Goal: Task Accomplishment & Management: Manage account settings

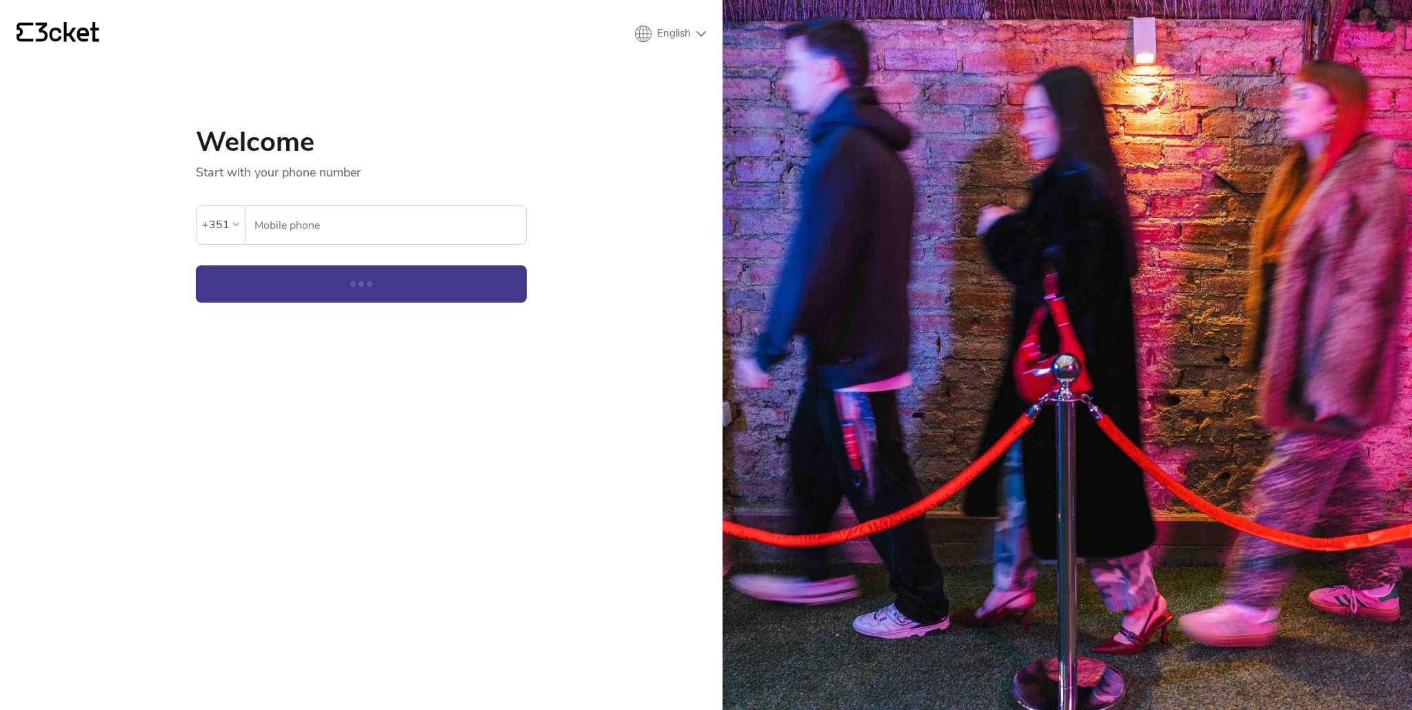
drag, startPoint x: 0, startPoint y: 0, endPoint x: 384, endPoint y: 231, distance: 448.3
click at [384, 231] on input "Mobile phone" at bounding box center [390, 225] width 272 height 38
type input "964948293"
click at [338, 299] on button "Continue" at bounding box center [361, 284] width 331 height 37
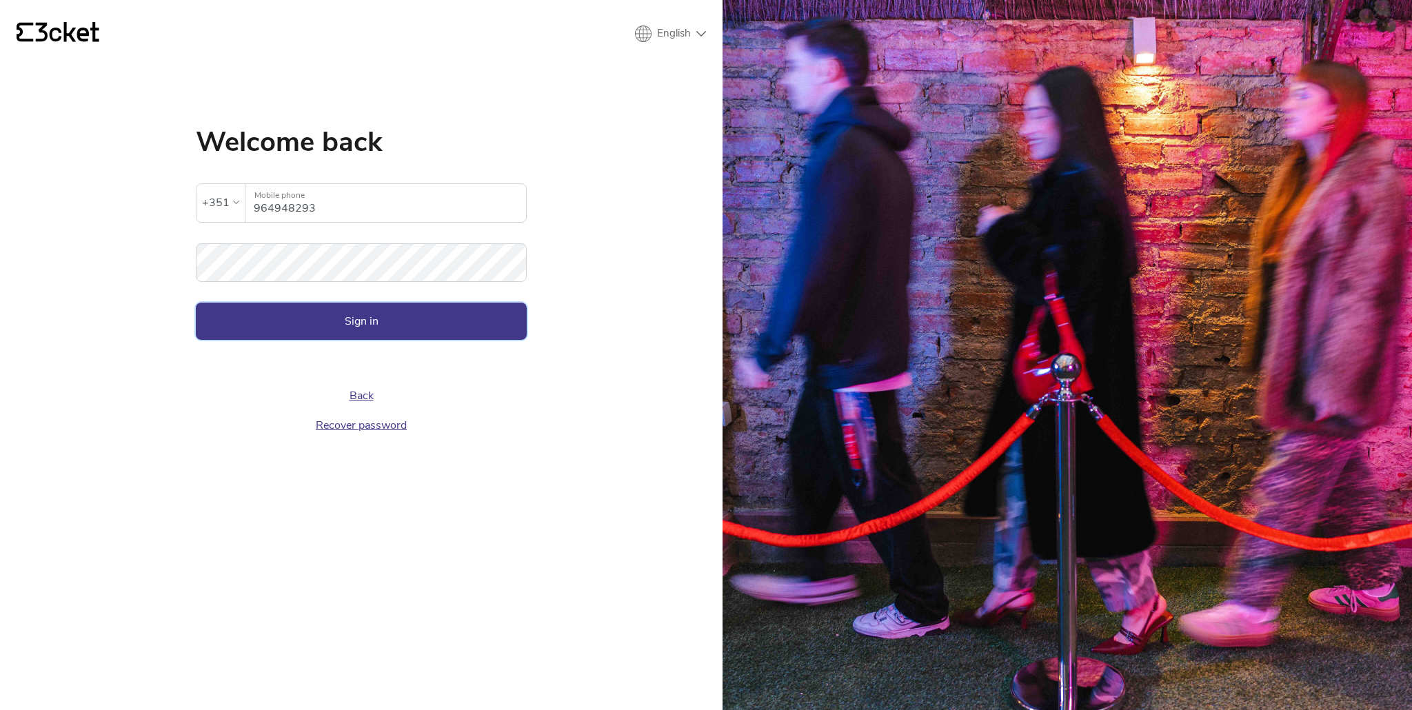
click at [219, 319] on button "Sign in" at bounding box center [361, 321] width 331 height 37
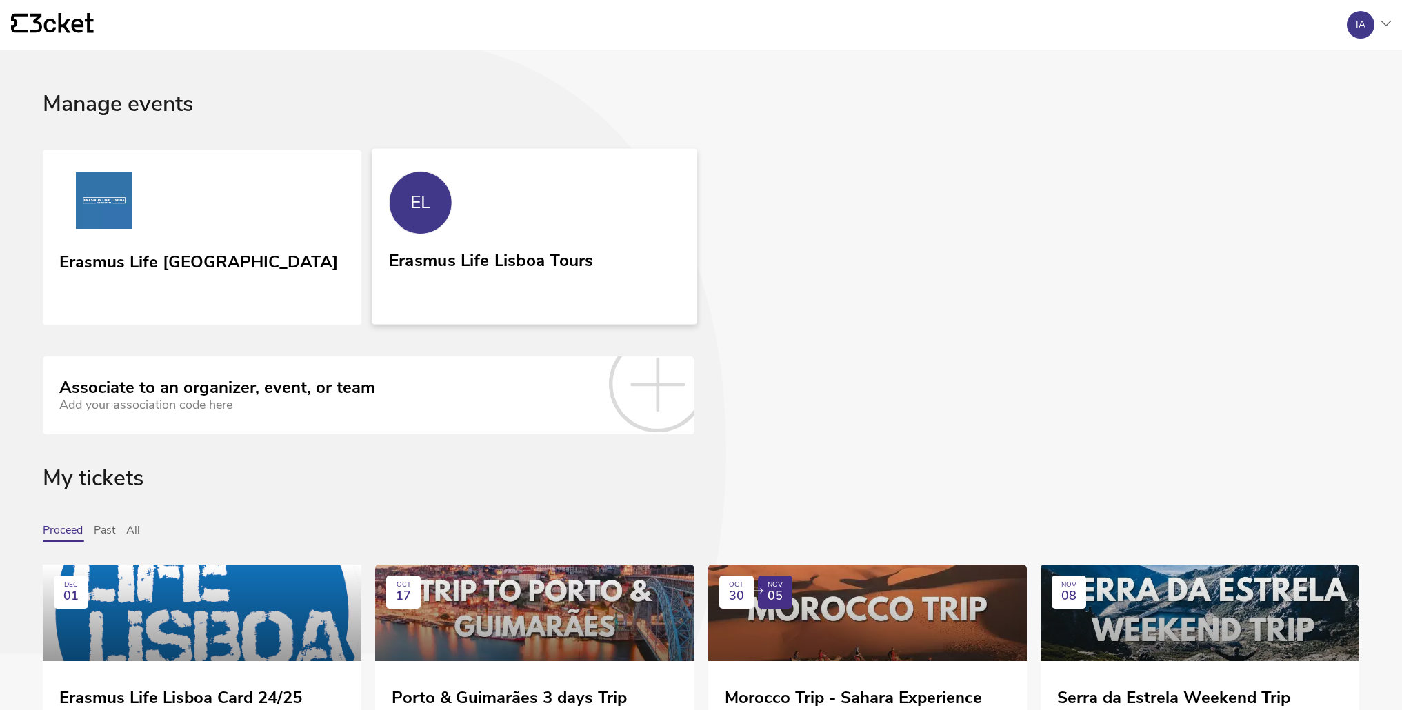
click at [561, 296] on div "Erasmus Life Lisboa Tours" at bounding box center [491, 274] width 205 height 57
